Goal: Information Seeking & Learning: Understand process/instructions

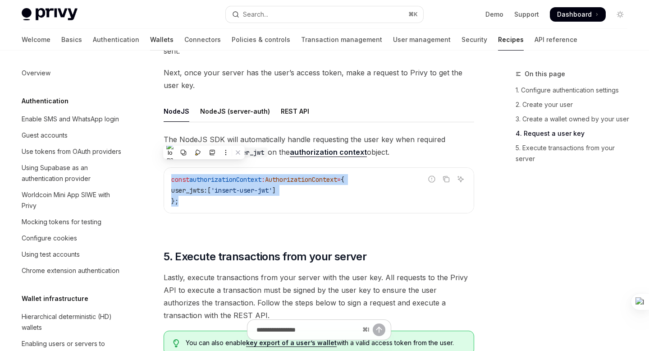
scroll to position [283, 0]
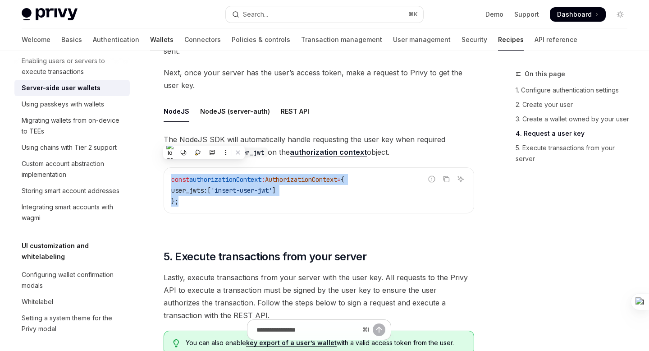
click at [150, 42] on link "Wallets" at bounding box center [161, 40] width 23 height 22
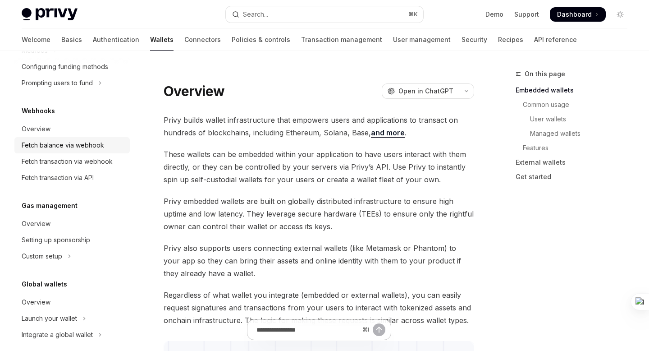
click at [79, 142] on div "Fetch balance via webhook" at bounding box center [63, 145] width 83 height 11
click at [66, 146] on div "Fetch balance via webhook" at bounding box center [63, 145] width 83 height 11
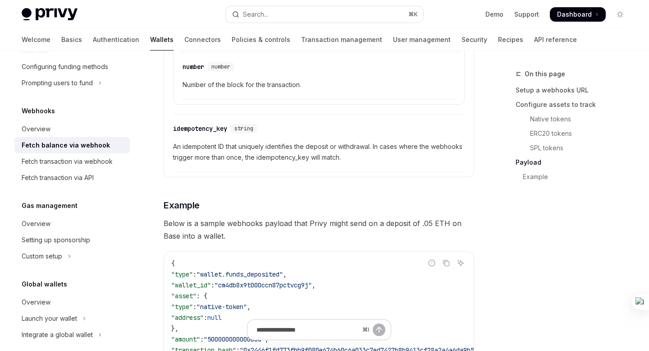
scroll to position [1478, 0]
click at [38, 161] on div "Fetch transaction via webhook" at bounding box center [67, 161] width 91 height 11
type textarea "*"
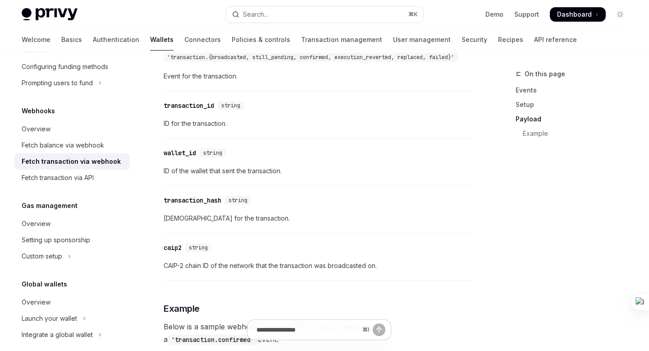
scroll to position [1028, 0]
